Goal: Task Accomplishment & Management: Manage account settings

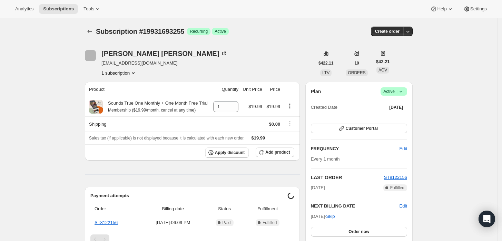
click at [401, 90] on icon at bounding box center [400, 91] width 7 height 7
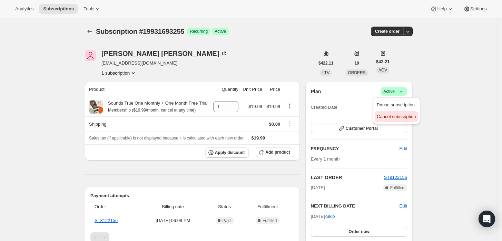
click at [380, 117] on span "Cancel subscription" at bounding box center [396, 116] width 39 height 5
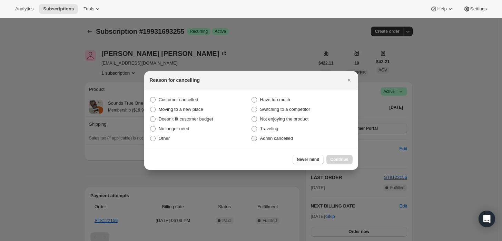
click at [279, 136] on span "Admin cancelled" at bounding box center [276, 138] width 33 height 5
click at [252, 136] on input "Admin cancelled" at bounding box center [252, 136] width 0 height 0
radio input "true"
click at [341, 162] on button "Continue" at bounding box center [339, 160] width 26 height 10
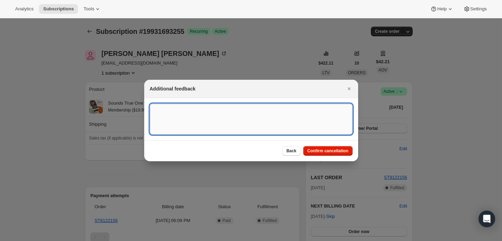
click at [261, 123] on textarea ":rbj:" at bounding box center [251, 118] width 203 height 31
type textarea "Customer requested cancellation."
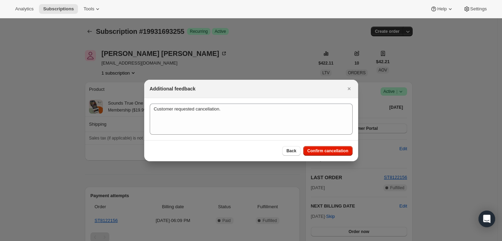
click at [339, 143] on div "Back Confirm cancellation" at bounding box center [251, 150] width 214 height 21
click at [337, 152] on span "Confirm cancellation" at bounding box center [327, 151] width 41 height 6
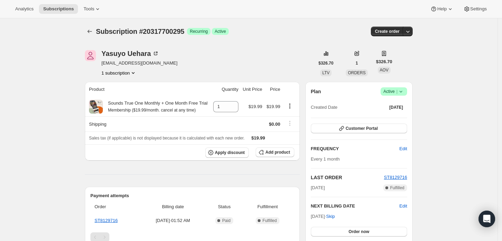
click at [402, 92] on icon at bounding box center [400, 91] width 7 height 7
click at [392, 119] on span "Cancel subscription" at bounding box center [396, 116] width 39 height 5
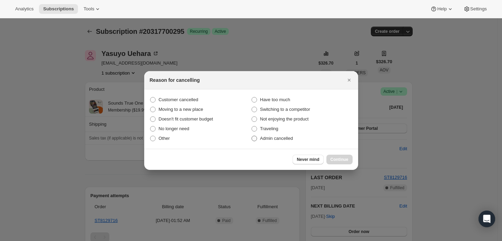
click at [268, 138] on span "Admin cancelled" at bounding box center [276, 138] width 33 height 5
click at [252, 136] on input "Admin cancelled" at bounding box center [252, 136] width 0 height 0
radio input "true"
click at [337, 157] on span "Continue" at bounding box center [340, 160] width 18 height 6
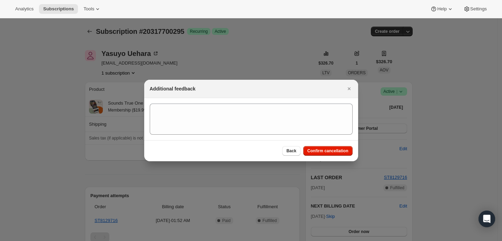
click at [292, 135] on section ":rbj:" at bounding box center [251, 119] width 214 height 42
drag, startPoint x: 248, startPoint y: 81, endPoint x: 246, endPoint y: 108, distance: 27.0
click at [248, 83] on div "Additional feedback" at bounding box center [251, 89] width 214 height 18
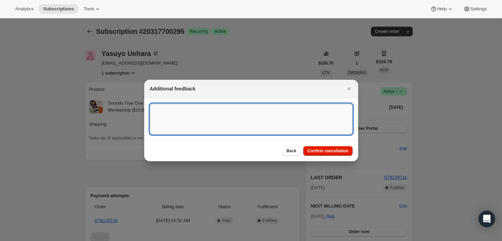
click at [246, 114] on textarea ":rbj:" at bounding box center [251, 118] width 203 height 31
type textarea "Customer requested cancellation and refund."
click at [321, 147] on button "Confirm cancellation" at bounding box center [327, 151] width 49 height 10
